Goal: Navigation & Orientation: Find specific page/section

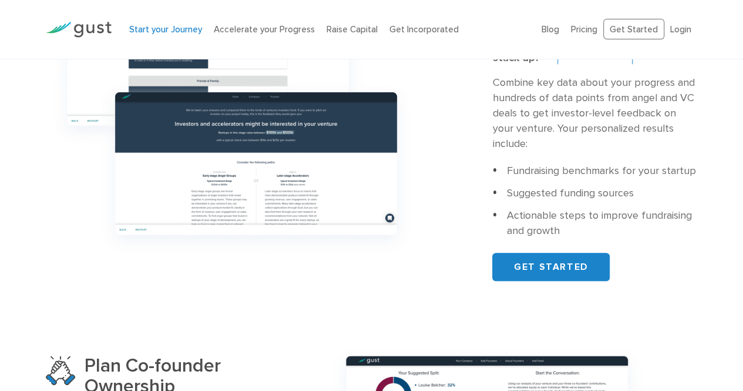
scroll to position [470, 0]
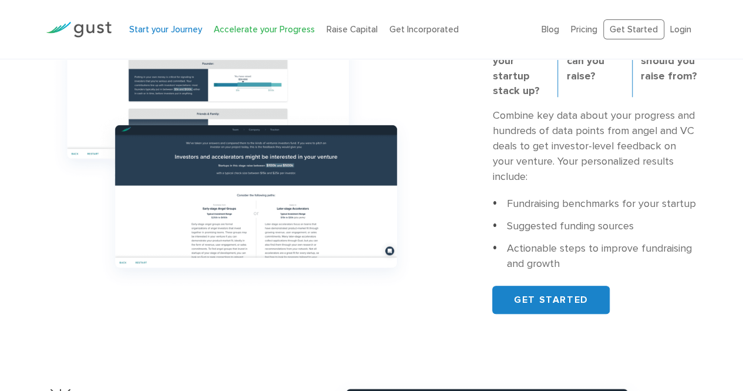
click at [264, 32] on link "Accelerate your Progress" at bounding box center [264, 29] width 101 height 11
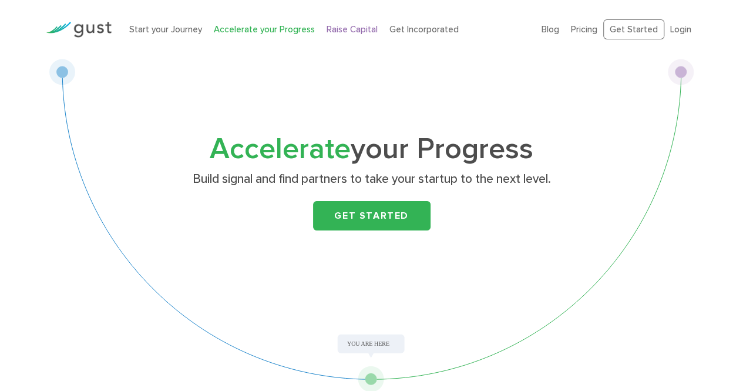
click at [338, 28] on link "Raise Capital" at bounding box center [352, 29] width 51 height 11
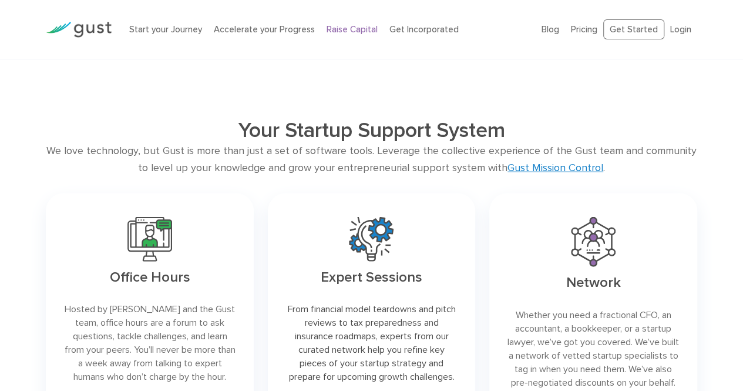
scroll to position [1410, 0]
